Goal: Transaction & Acquisition: Purchase product/service

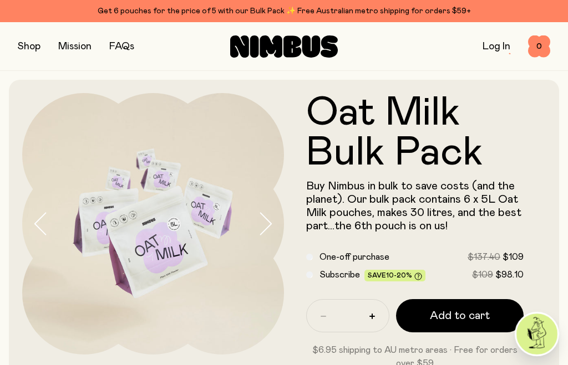
click at [10, 51] on div "Shop Mission FAQs Log In 0 0" at bounding box center [284, 46] width 568 height 49
click at [40, 40] on button "button" at bounding box center [29, 47] width 23 height 16
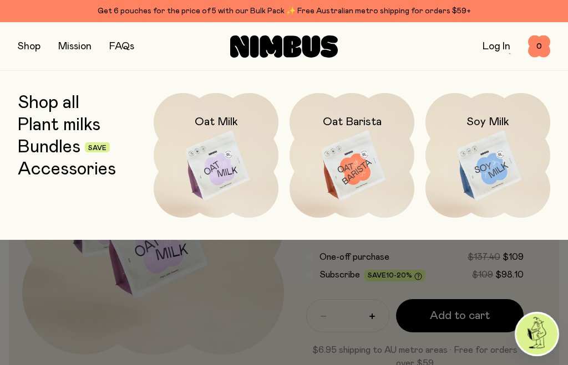
click at [228, 160] on img at bounding box center [216, 166] width 125 height 146
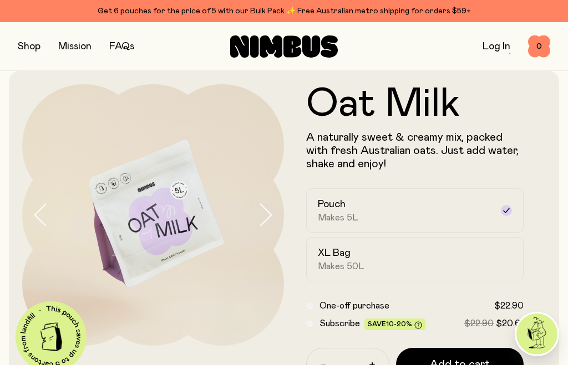
scroll to position [33, 0]
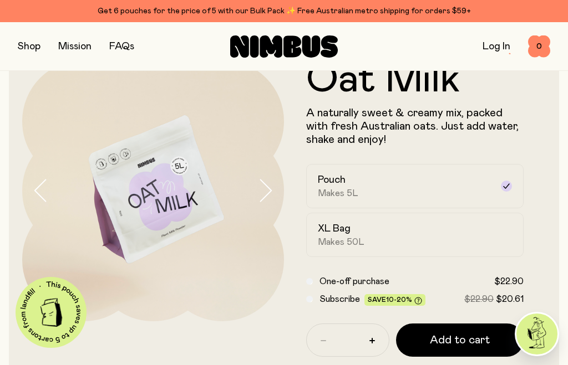
click at [365, 231] on div "XL Bag Makes 50L" at bounding box center [405, 235] width 174 height 26
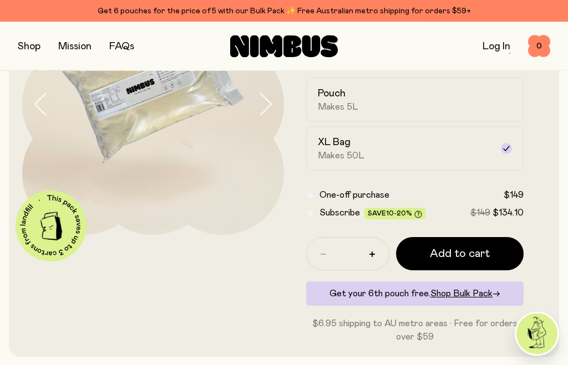
scroll to position [120, 0]
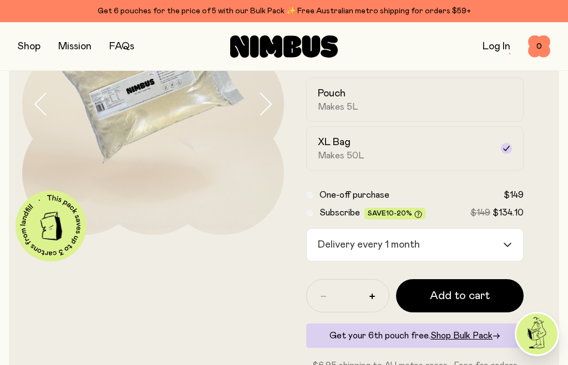
click at [309, 218] on div "Subscribe Save 10-20% $149 $134.10" at bounding box center [414, 212] width 217 height 13
click at [501, 243] on input "Search for option" at bounding box center [463, 245] width 78 height 32
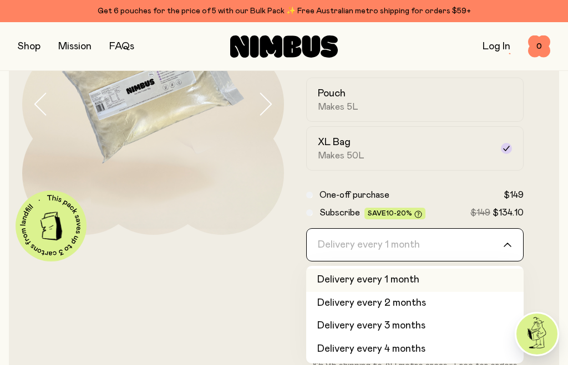
scroll to position [0, 0]
click at [314, 195] on div "One-off purchase $149" at bounding box center [414, 195] width 217 height 13
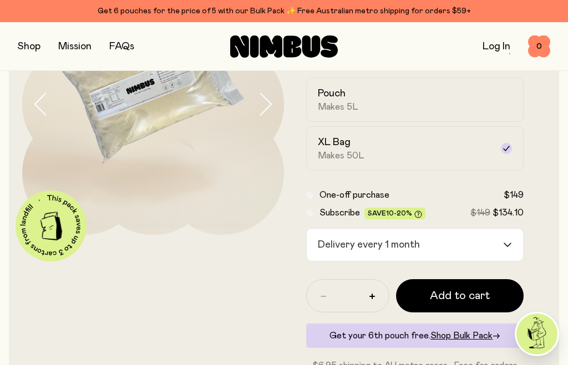
click at [438, 302] on span "Add to cart" at bounding box center [460, 296] width 60 height 16
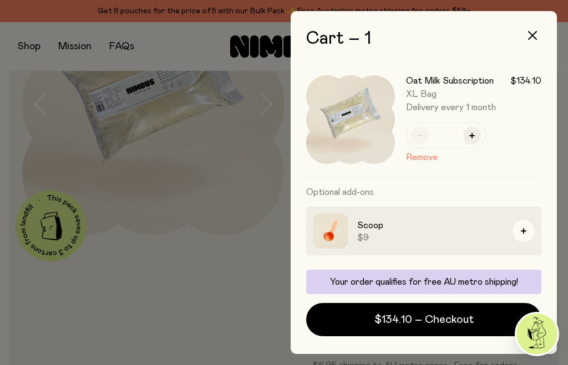
click at [531, 34] on icon "button" at bounding box center [532, 35] width 9 height 9
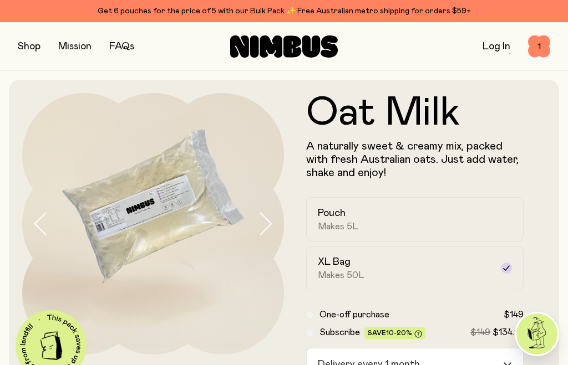
scroll to position [120, 0]
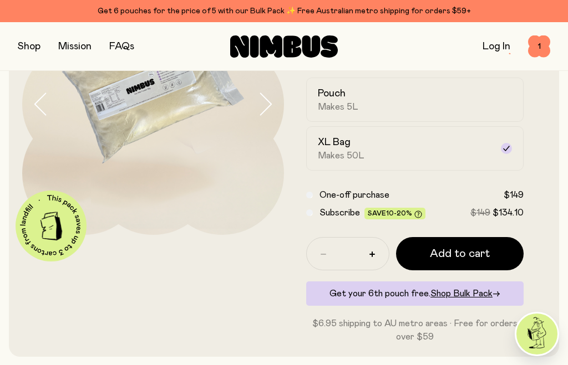
click at [443, 257] on span "Add to cart" at bounding box center [460, 254] width 60 height 16
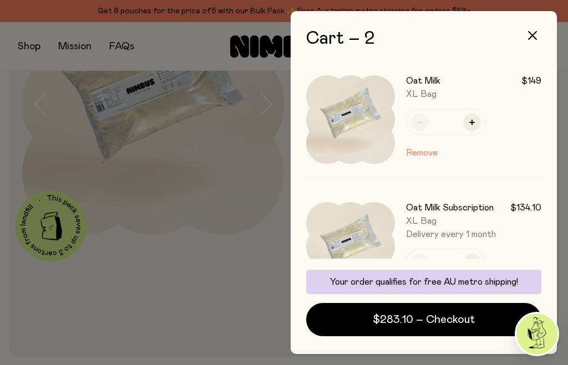
scroll to position [0, 0]
click at [418, 279] on button "Remove" at bounding box center [422, 284] width 32 height 13
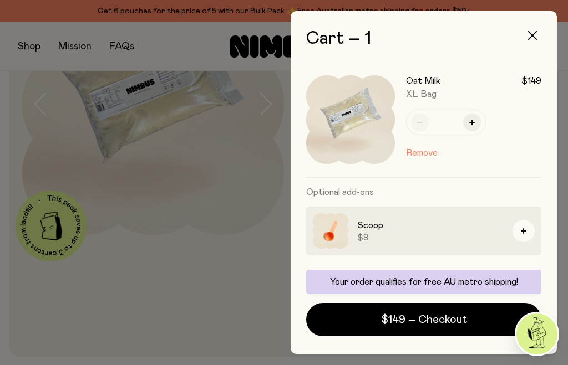
click at [538, 32] on button "button" at bounding box center [532, 35] width 27 height 27
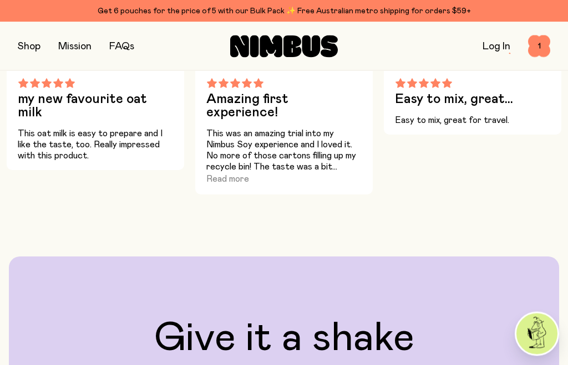
scroll to position [779, 0]
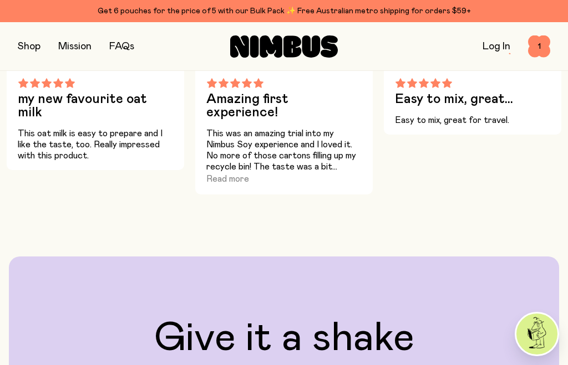
click at [225, 172] on button "Read more" at bounding box center [227, 178] width 43 height 13
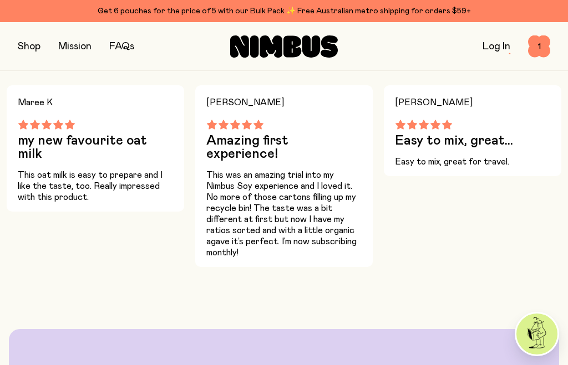
scroll to position [739, 0]
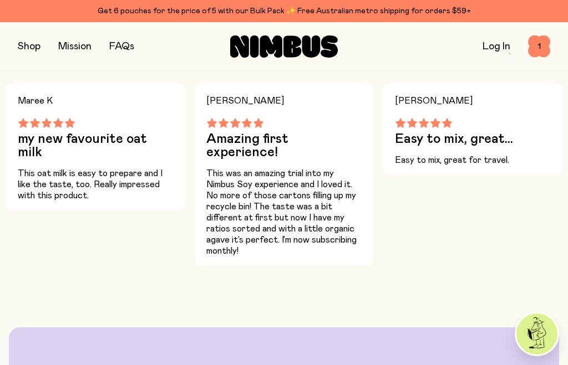
click at [34, 48] on button "button" at bounding box center [29, 47] width 23 height 16
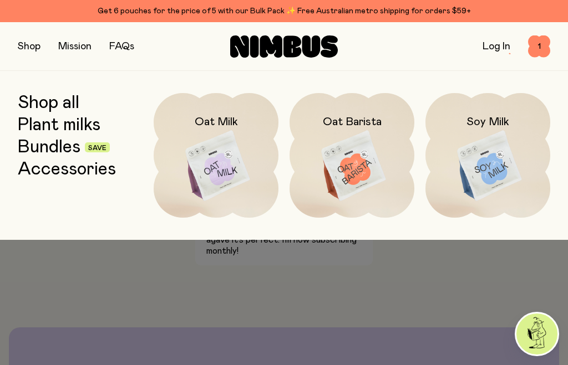
click at [502, 170] on img at bounding box center [487, 166] width 125 height 146
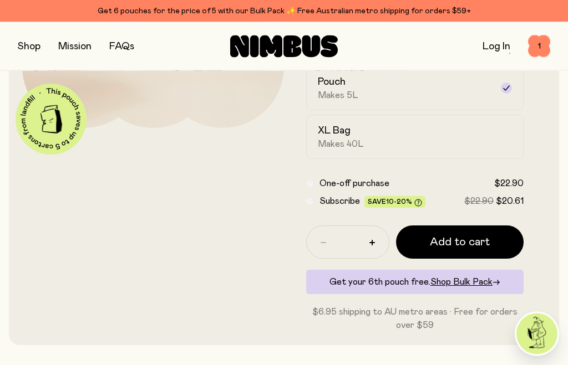
scroll to position [227, 0]
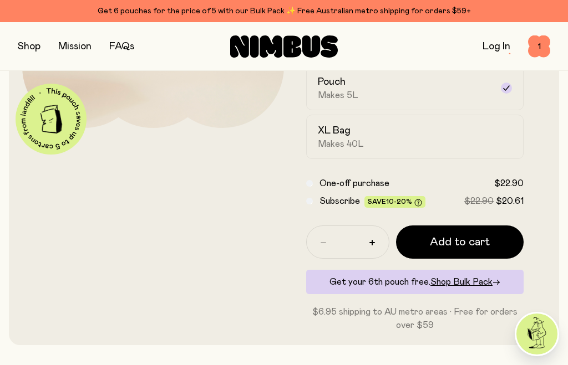
click at [426, 283] on div "Get your 6th pouch free. Shop Bulk Pack →" at bounding box center [414, 282] width 217 height 24
click at [459, 281] on span "Shop Bulk Pack" at bounding box center [461, 282] width 62 height 9
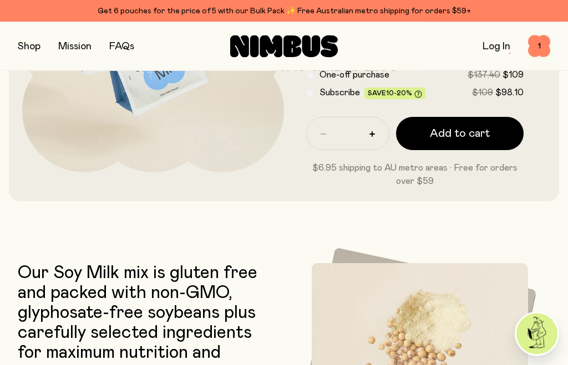
scroll to position [165, 0]
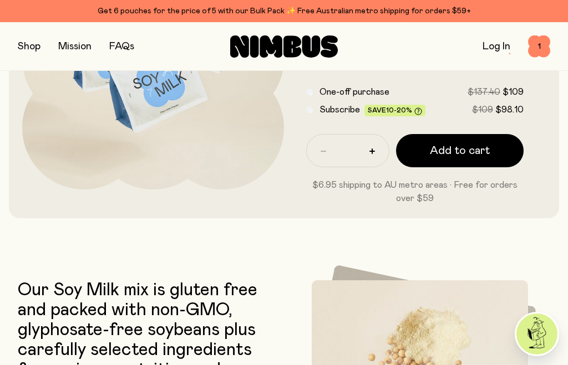
click at [449, 152] on span "Add to cart" at bounding box center [460, 151] width 60 height 16
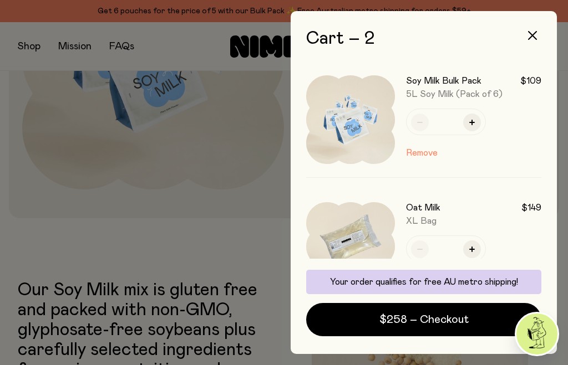
scroll to position [0, 0]
click at [534, 38] on icon "button" at bounding box center [532, 35] width 9 height 9
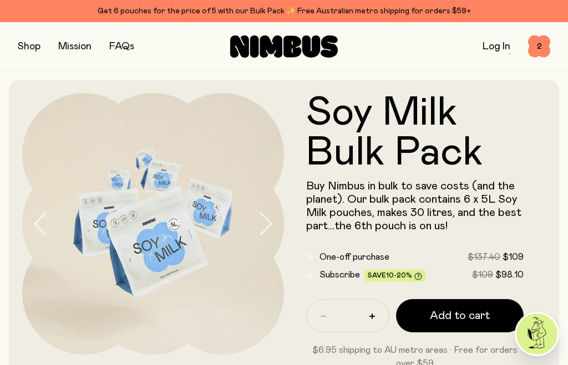
click at [37, 48] on button "button" at bounding box center [29, 47] width 23 height 16
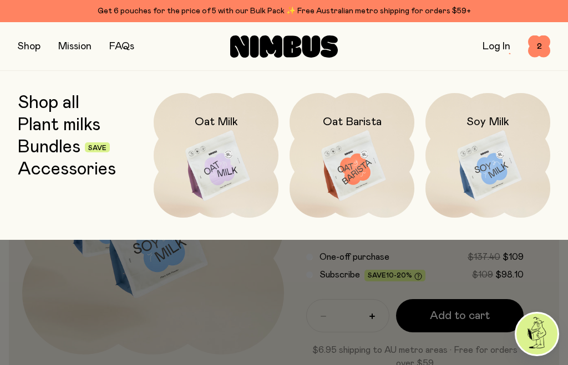
click at [502, 158] on img at bounding box center [487, 166] width 125 height 146
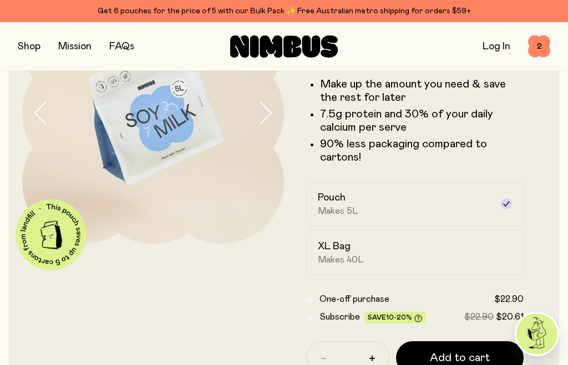
scroll to position [126, 0]
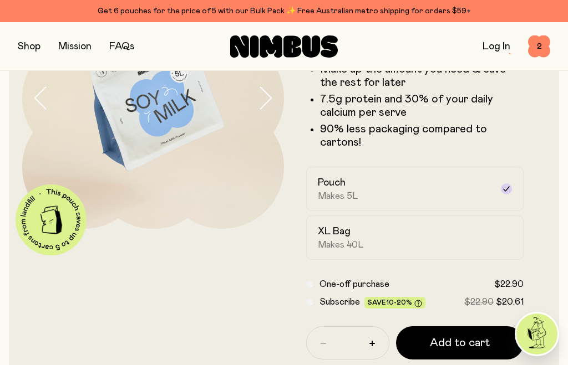
click at [451, 240] on div "XL Bag Makes 40L" at bounding box center [405, 238] width 174 height 26
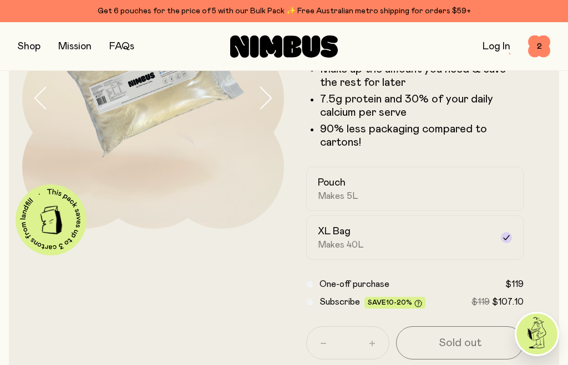
click at [539, 47] on span "2" at bounding box center [539, 46] width 22 height 22
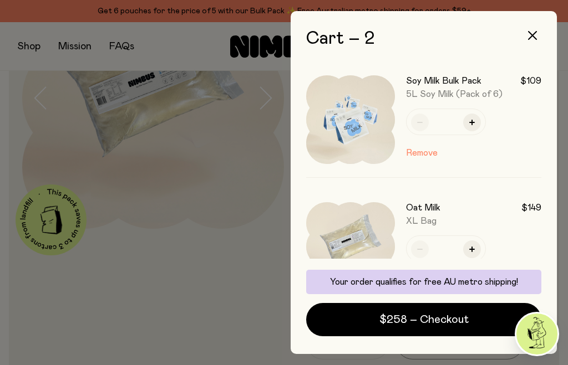
scroll to position [0, 0]
click at [537, 57] on div "Cart – 2 Soy Milk Bulk Pack $109 5L Soy Milk (Pack of 6) * Remove Oat Milk $149…" at bounding box center [423, 183] width 235 height 308
click at [535, 29] on button "button" at bounding box center [532, 35] width 27 height 27
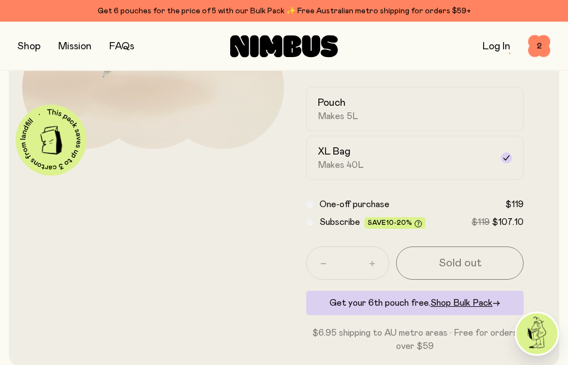
scroll to position [206, 0]
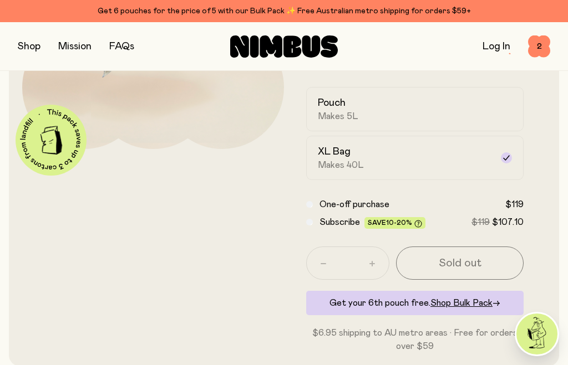
click at [372, 306] on div "Get your 6th pouch free. Shop Bulk Pack →" at bounding box center [414, 303] width 217 height 24
click at [538, 45] on span "2" at bounding box center [539, 46] width 22 height 22
